Goal: Book appointment/travel/reservation

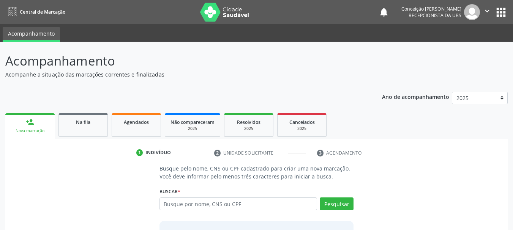
click at [206, 202] on input "text" at bounding box center [238, 204] width 158 height 13
type input "[PERSON_NAME]"
click at [341, 206] on button "Pesquisar" at bounding box center [337, 204] width 34 height 13
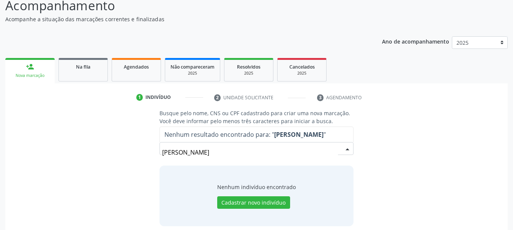
scroll to position [62, 0]
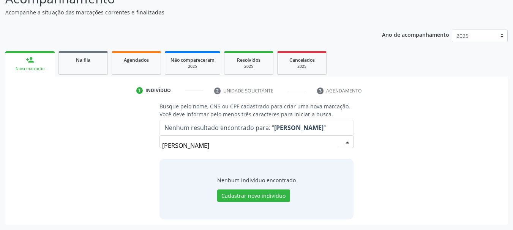
click at [226, 145] on input "[PERSON_NAME]" at bounding box center [250, 145] width 176 height 15
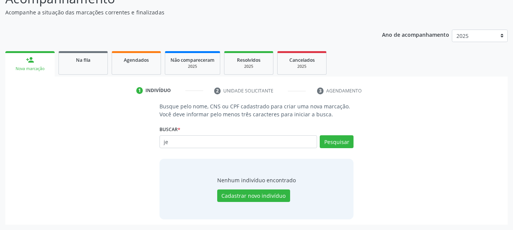
type input "j"
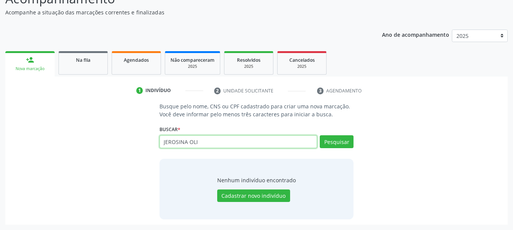
click at [217, 143] on input "JEROSINA OLI" at bounding box center [238, 142] width 158 height 13
type input "J"
paste input "[PERSON_NAME]"
type input "[PERSON_NAME]"
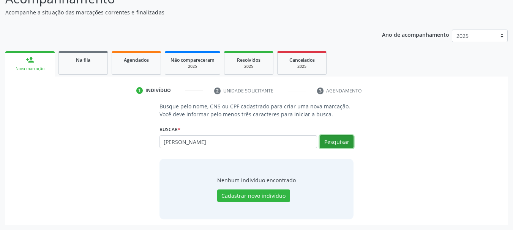
click at [342, 142] on button "Pesquisar" at bounding box center [337, 142] width 34 height 13
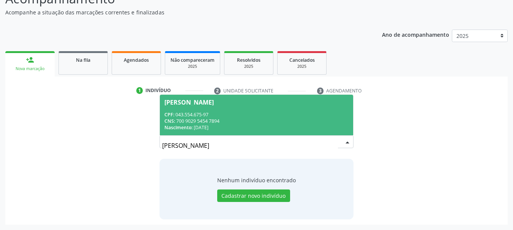
click at [278, 112] on div "CPF: 043.554.675-97" at bounding box center [256, 115] width 185 height 6
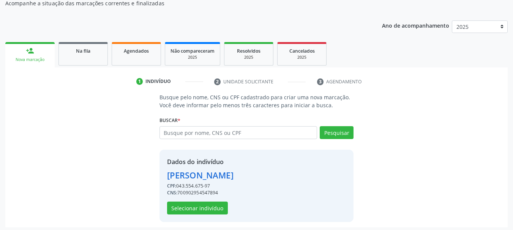
scroll to position [74, 0]
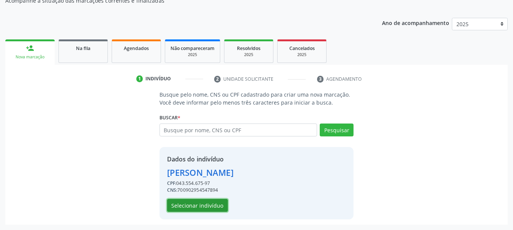
click at [205, 206] on button "Selecionar indivíduo" at bounding box center [197, 205] width 61 height 13
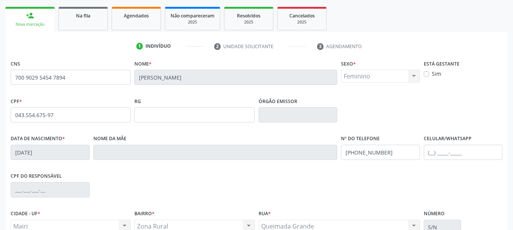
scroll to position [181, 0]
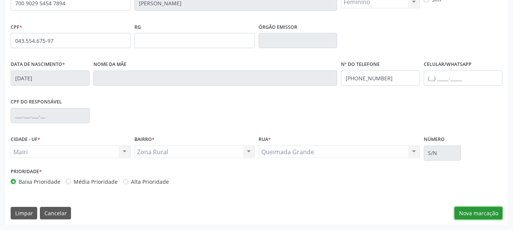
click at [480, 215] on button "Nova marcação" at bounding box center [478, 213] width 48 height 13
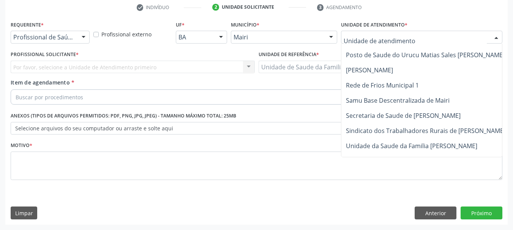
scroll to position [576, 0]
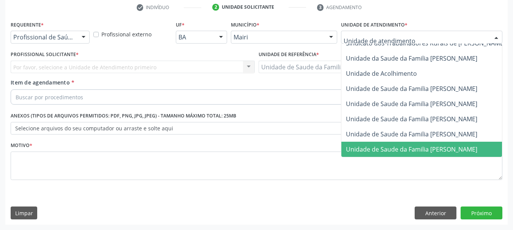
click at [402, 146] on span "Unidade de Saude da Familia [PERSON_NAME]" at bounding box center [411, 149] width 131 height 8
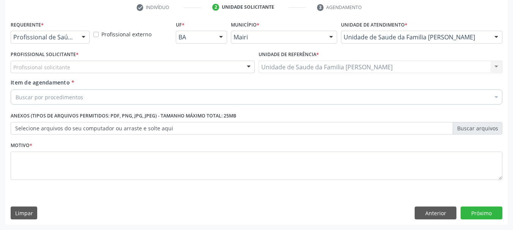
click at [138, 69] on div "Profissional solicitante" at bounding box center [133, 67] width 244 height 13
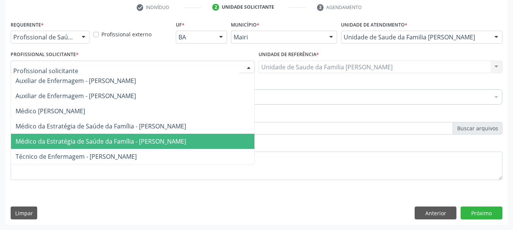
click at [117, 146] on span "Médico da Estratégia de Saúde da Família - [PERSON_NAME]" at bounding box center [101, 141] width 170 height 8
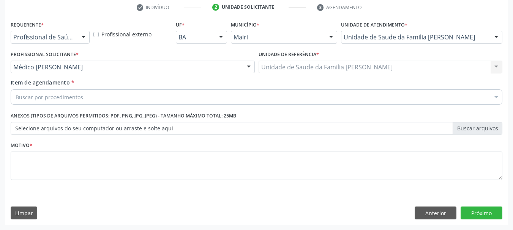
click at [109, 98] on div "Buscar por procedimentos" at bounding box center [257, 97] width 492 height 15
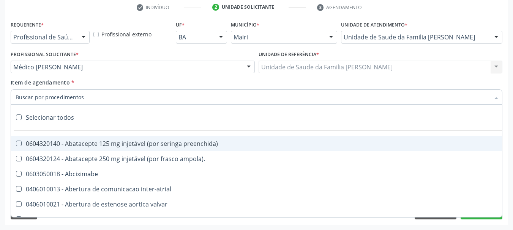
type input "#"
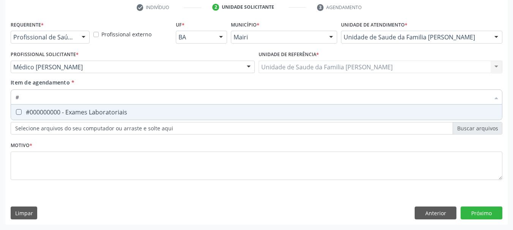
click at [167, 117] on span "#000000000 - Exames Laboratoriais" at bounding box center [256, 112] width 491 height 15
checkbox Laboratoriais "true"
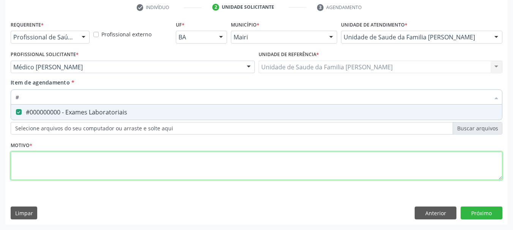
click at [171, 163] on div "Requerente * Profissional de Saúde Profissional de Saúde Paciente Nenhum result…" at bounding box center [257, 105] width 492 height 172
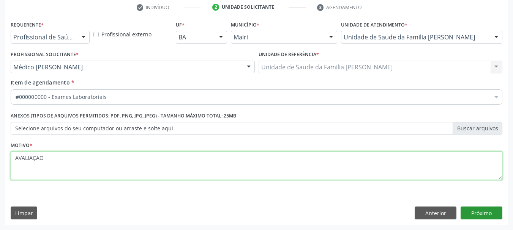
type textarea "AVALIAÇAO"
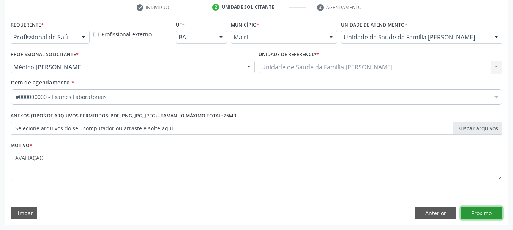
click at [484, 215] on button "Próximo" at bounding box center [482, 213] width 42 height 13
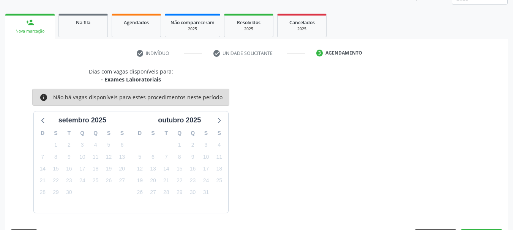
scroll to position [122, 0]
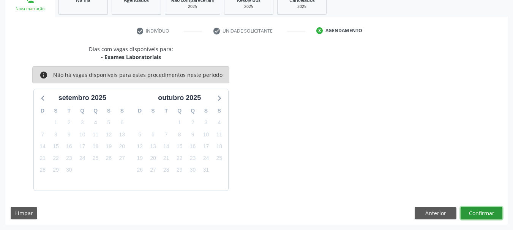
click at [484, 215] on button "Confirmar" at bounding box center [482, 213] width 42 height 13
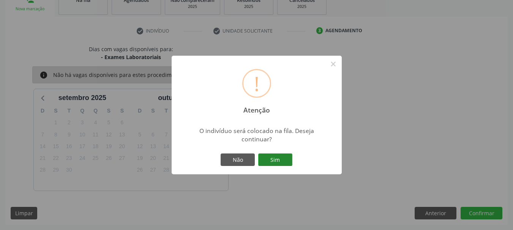
click at [276, 157] on button "Sim" at bounding box center [275, 160] width 34 height 13
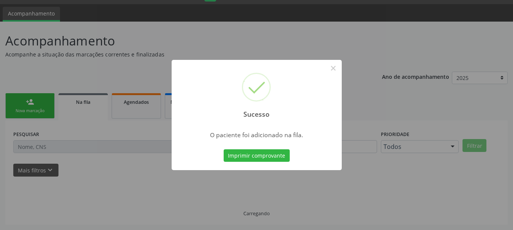
scroll to position [20, 0]
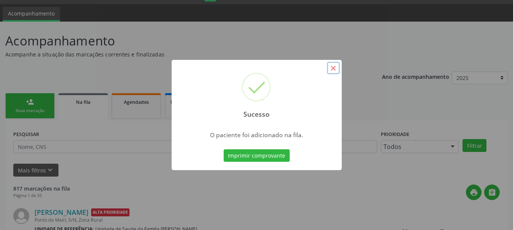
click at [330, 71] on button "×" at bounding box center [333, 68] width 13 height 13
